Goal: Obtain resource: Obtain resource

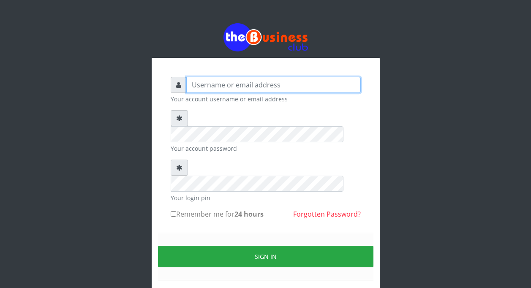
type input "TycTelecom"
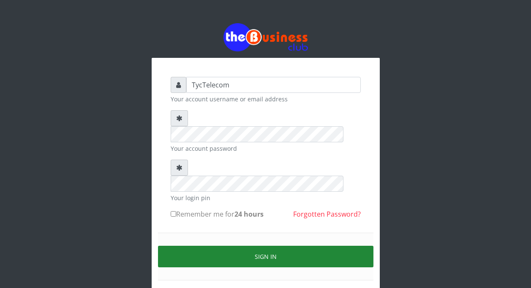
click at [260, 246] on button "Sign in" at bounding box center [266, 257] width 216 height 22
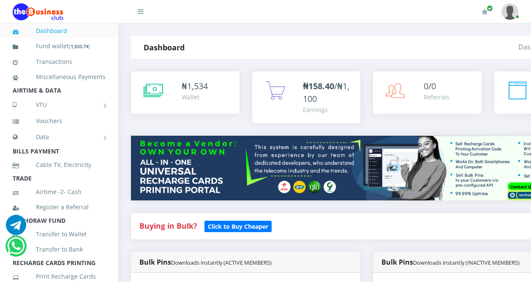
click at [140, 13] on icon at bounding box center [141, 11] width 6 height 7
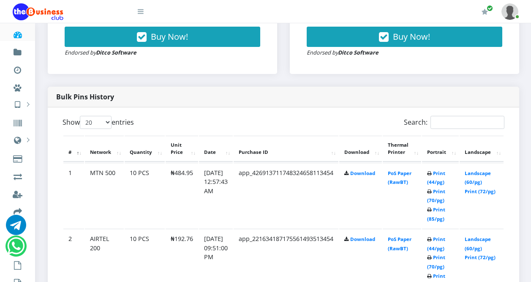
scroll to position [389, 0]
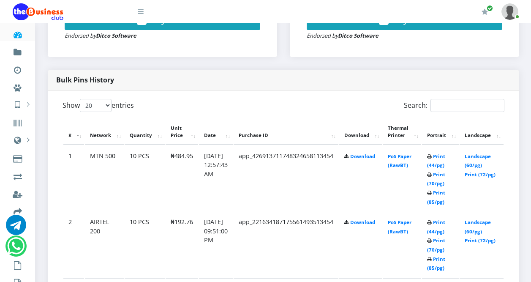
click at [408, 162] on td "PoS Paper (RawBT)" at bounding box center [402, 179] width 38 height 66
click at [411, 158] on link "PoS Paper (RawBT)" at bounding box center [400, 161] width 24 height 16
click at [412, 225] on link "PoS Paper (RawBT)" at bounding box center [400, 227] width 24 height 16
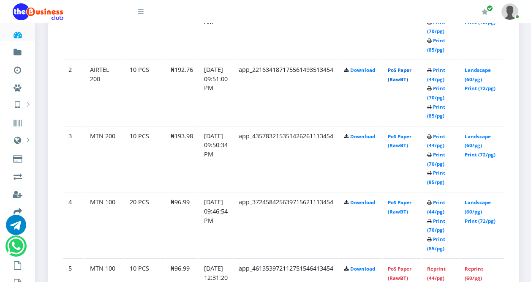
scroll to position [558, 0]
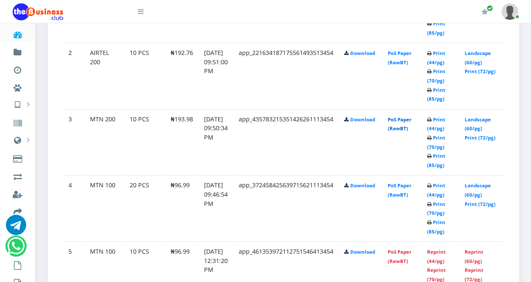
click at [411, 124] on link "PoS Paper (RawBT)" at bounding box center [400, 124] width 24 height 16
click at [410, 187] on link "PoS Paper (RawBT)" at bounding box center [400, 190] width 24 height 16
click at [418, 108] on td "PoS Paper (RawBT)" at bounding box center [402, 76] width 38 height 66
click at [408, 186] on link "PoS Paper (RawBT)" at bounding box center [400, 190] width 24 height 16
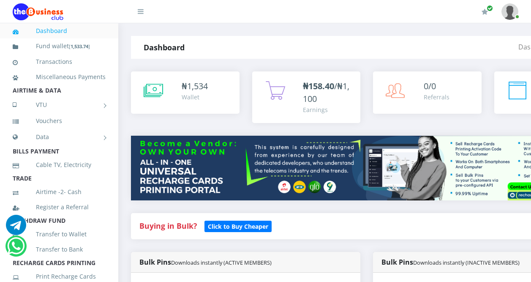
click at [142, 12] on icon at bounding box center [141, 11] width 6 height 7
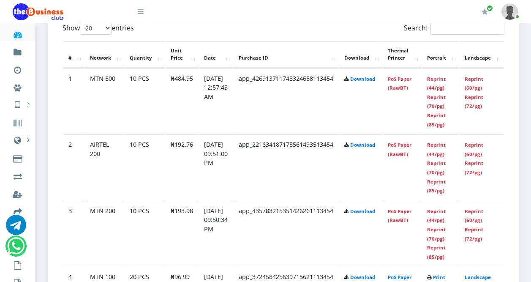
scroll to position [713, 0]
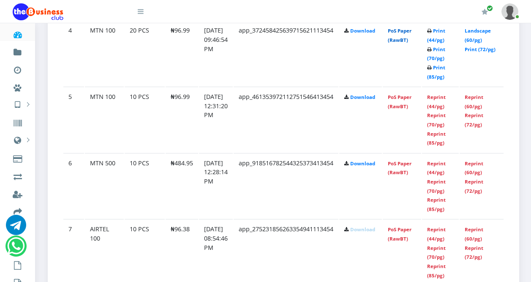
click at [412, 33] on link "PoS Paper (RawBT)" at bounding box center [400, 35] width 24 height 16
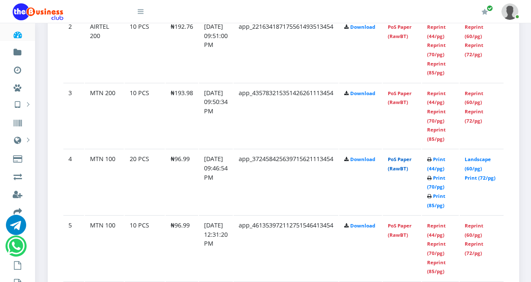
scroll to position [578, 0]
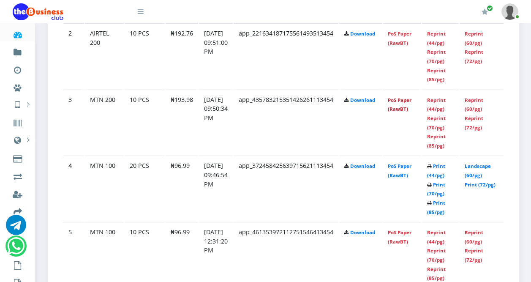
click at [412, 104] on link "PoS Paper (RawBT)" at bounding box center [400, 105] width 24 height 16
click at [410, 171] on link "PoS Paper (RawBT)" at bounding box center [400, 171] width 24 height 16
